Goal: Information Seeking & Learning: Learn about a topic

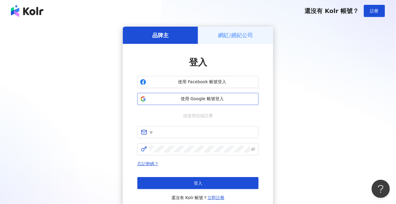
click at [244, 97] on span "使用 Google 帳號登入" at bounding box center [201, 99] width 107 height 6
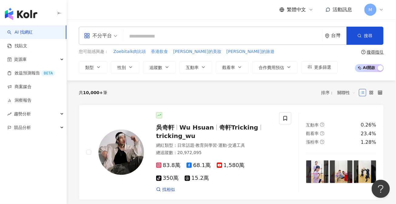
click at [201, 31] on input "search" at bounding box center [223, 37] width 194 height 12
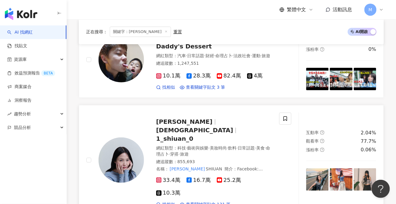
scroll to position [572, 0]
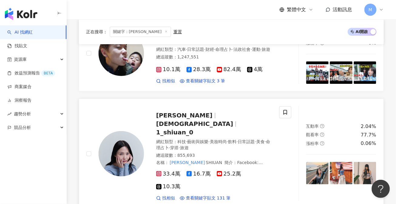
type input "**"
click at [193, 129] on span "1_shiuan_0" at bounding box center [174, 132] width 37 height 7
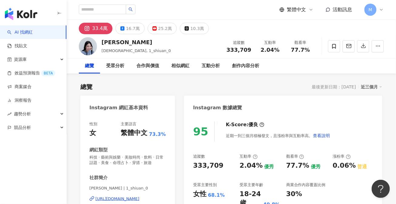
click at [139, 199] on div "https://www.instagram.com/1_shiuan_0/" at bounding box center [117, 198] width 44 height 5
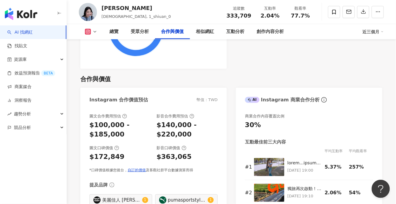
scroll to position [679, 0]
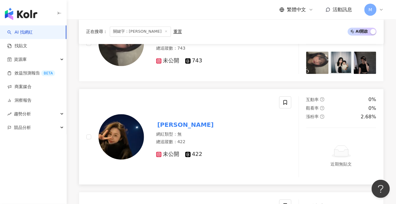
scroll to position [141, 0]
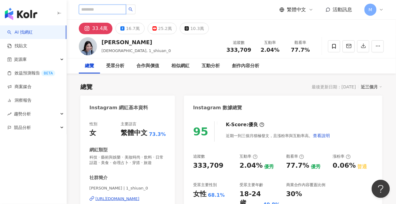
click at [111, 10] on input "search" at bounding box center [102, 10] width 47 height 10
type input "**"
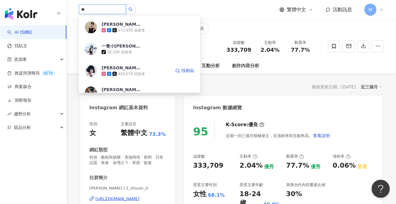
scroll to position [65, 0]
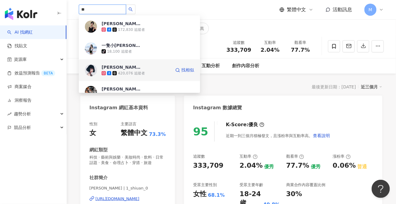
click at [136, 72] on div "420,076 追蹤者" at bounding box center [131, 73] width 27 height 5
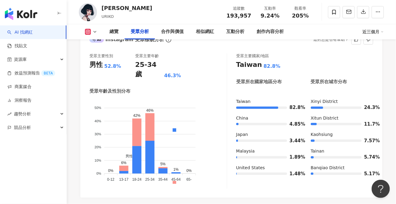
scroll to position [523, 0]
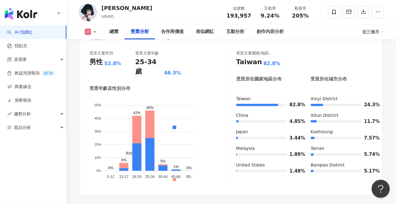
click at [237, 182] on div "AI Instagram 受眾樣貌分析 受眾主要性別 男性 52.8% 受眾主要年齡 25-34 歲 46.3% 受眾年齡及性別分布 男性 女性 50% 50…" at bounding box center [231, 162] width 302 height 275
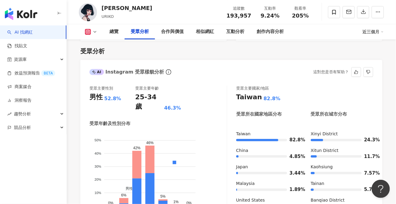
scroll to position [56, 0]
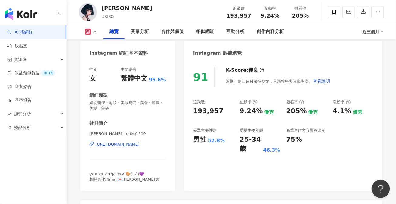
click at [139, 142] on div "[URL][DOMAIN_NAME]" at bounding box center [117, 144] width 44 height 5
